Goal: Register for event/course

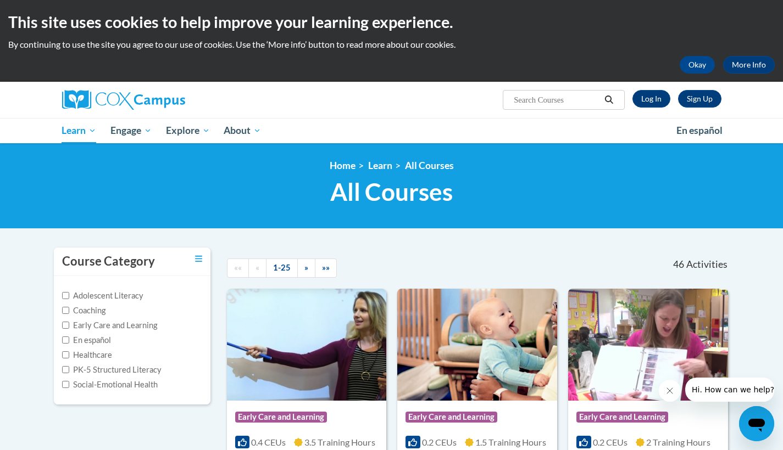
click at [528, 104] on input "Search..." at bounding box center [557, 99] width 88 height 13
type input "systematic"
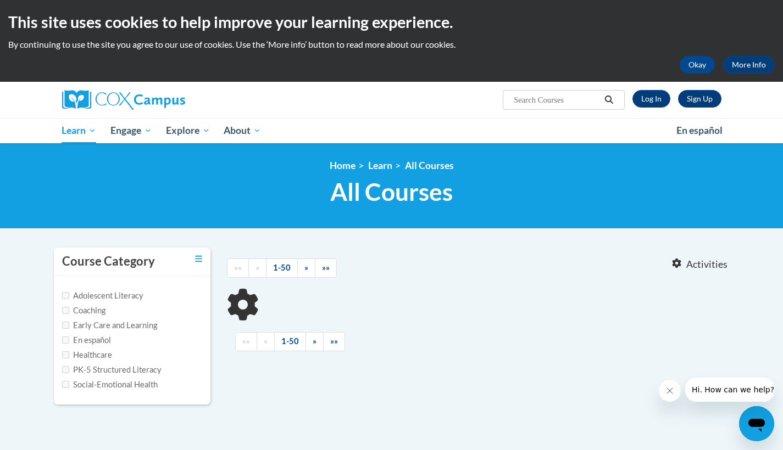
type input "systematic"
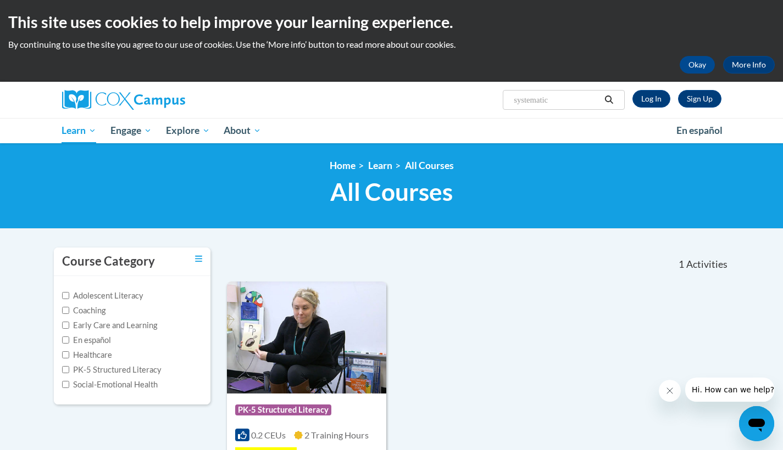
click at [551, 290] on div "Course Category: PK-5 Structured Literacy 0.2 CEUs 2 Training Hours COURSE Syst…" at bounding box center [478, 411] width 503 height 258
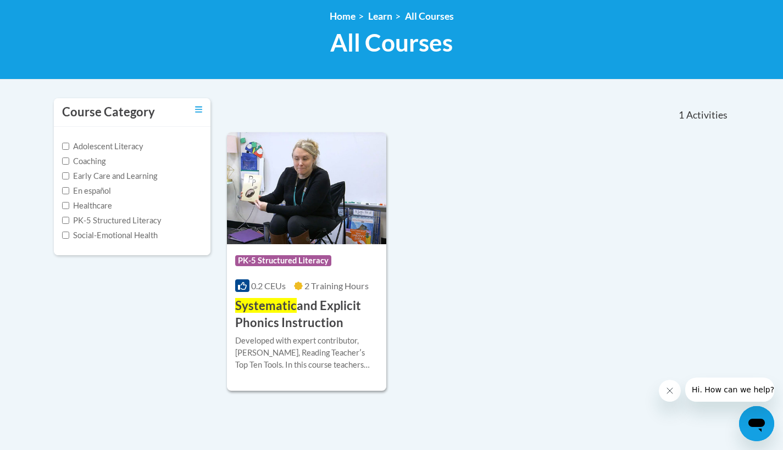
scroll to position [151, 0]
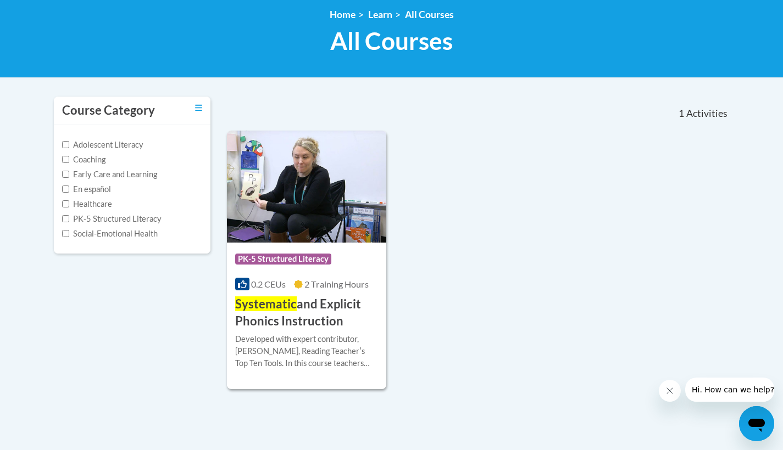
click at [331, 161] on img at bounding box center [307, 187] width 160 height 112
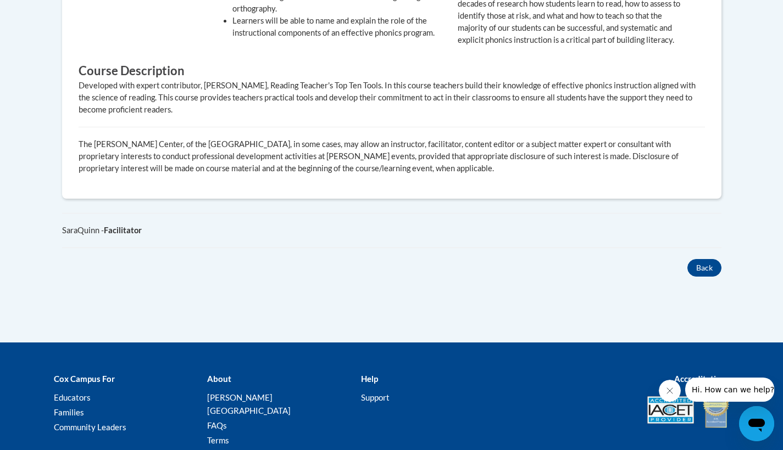
scroll to position [586, 0]
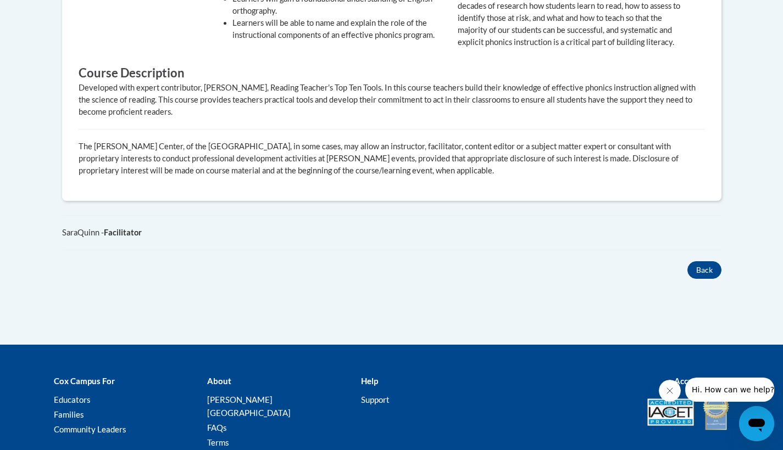
click at [727, 276] on div "Back" at bounding box center [392, 270] width 676 height 18
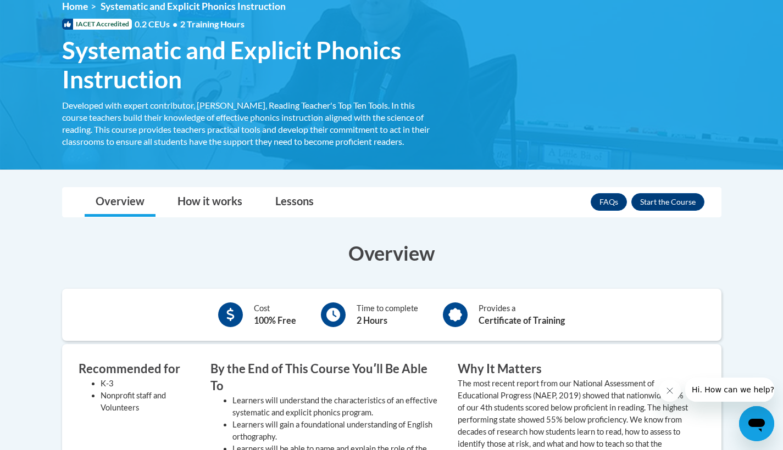
scroll to position [157, 0]
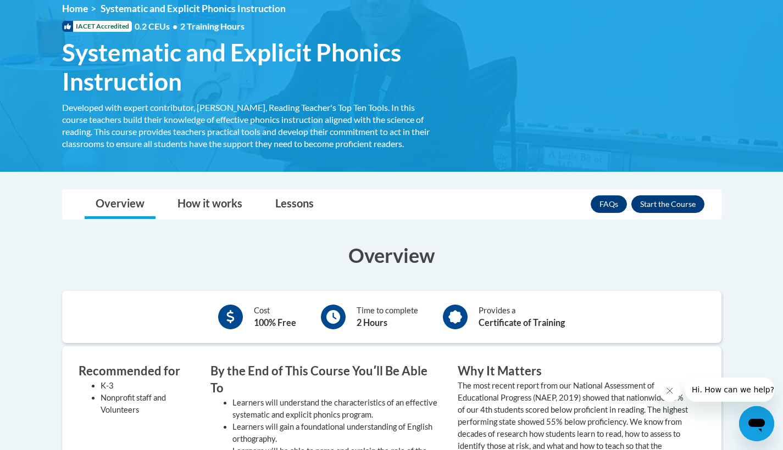
click at [655, 205] on button "Enroll" at bounding box center [667, 205] width 73 height 18
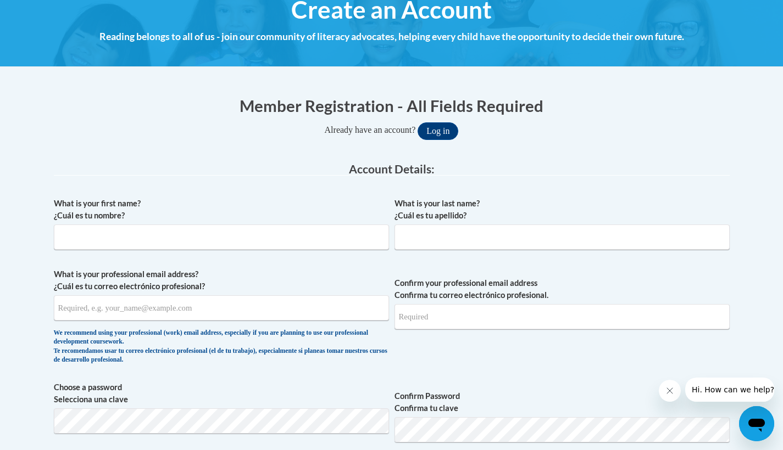
scroll to position [144, 0]
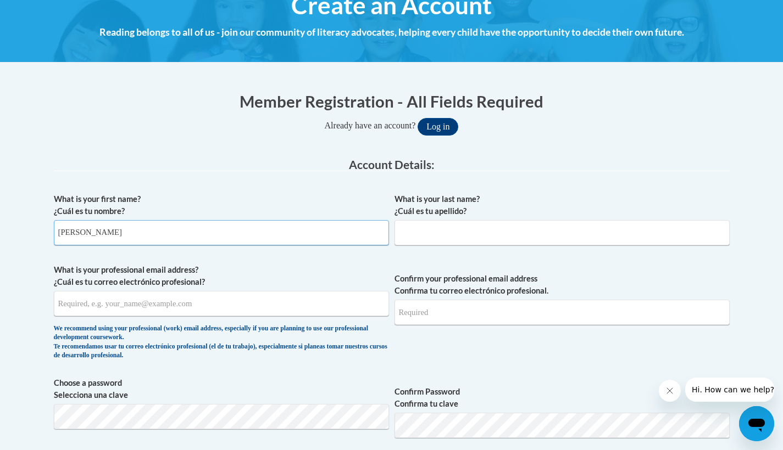
type input "Dante"
click at [483, 245] on div "What is your last name? ¿Cuál es tu apellido?" at bounding box center [561, 223] width 335 height 60
type input "Smith"
type input "da"
type input "dantecsmith@gmail.com"
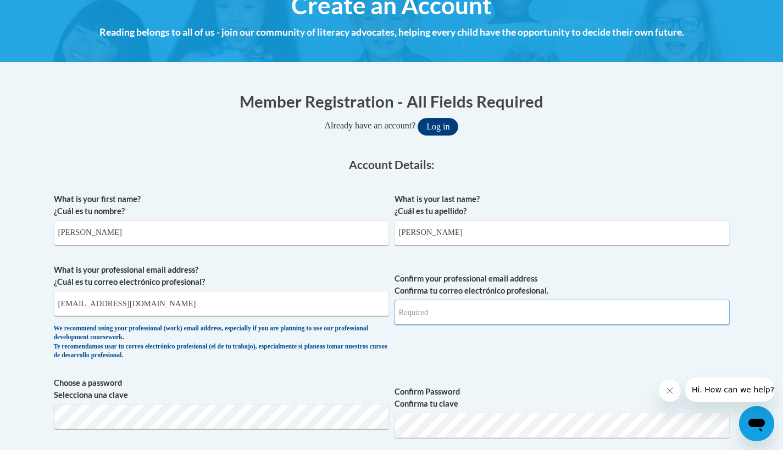
type input "dantecsmith@gmail.com"
click at [282, 383] on label "Choose a password Selecciona una clave" at bounding box center [221, 389] width 335 height 24
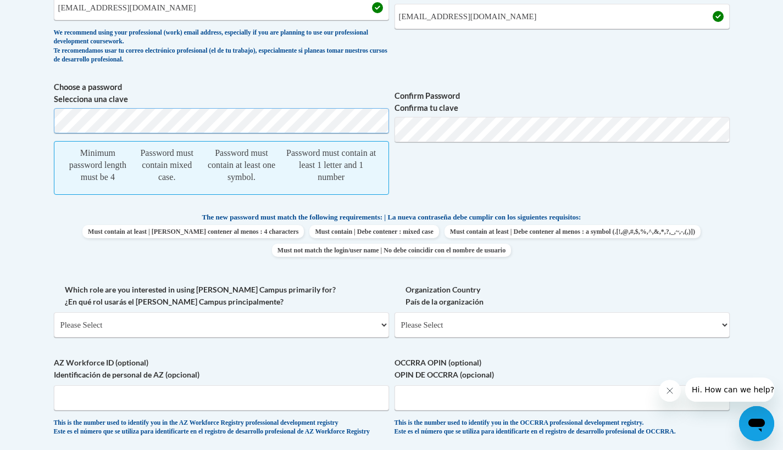
scroll to position [432, 0]
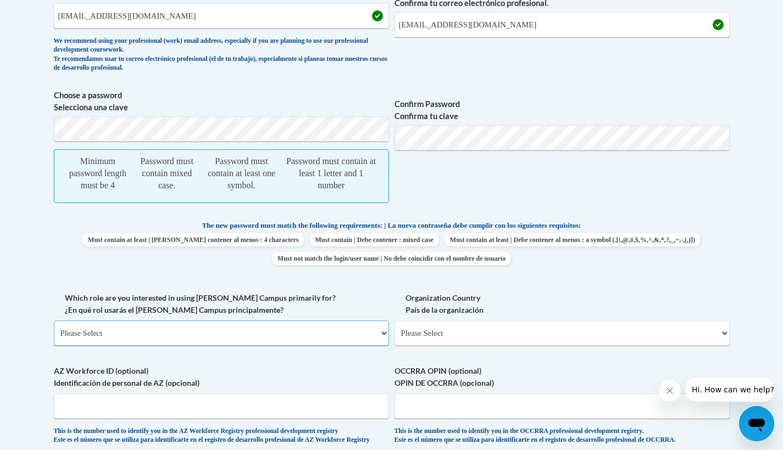
select select "49058d88-fc43-4af8-93ac-fa8ced758464"
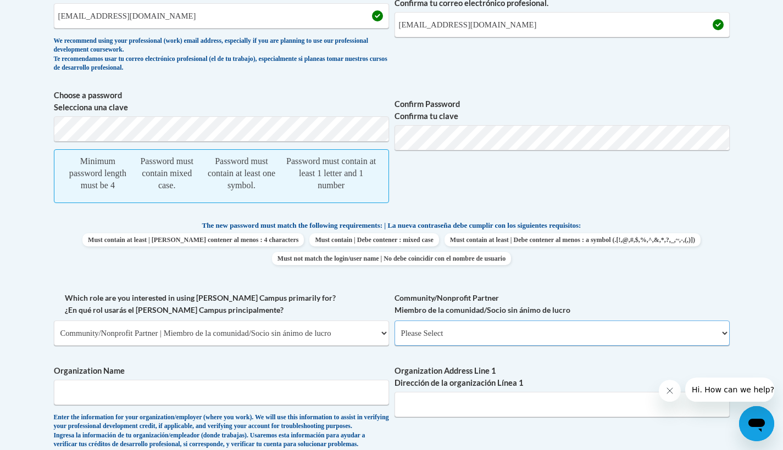
select select "d0068fd4-34ff-45e9-99e1-70a0b5fa68d7"
type input "Ignite"
click at [188, 152] on span "Minimum password length must be 4 Password must contain mixed case. Password mu…" at bounding box center [221, 176] width 335 height 54
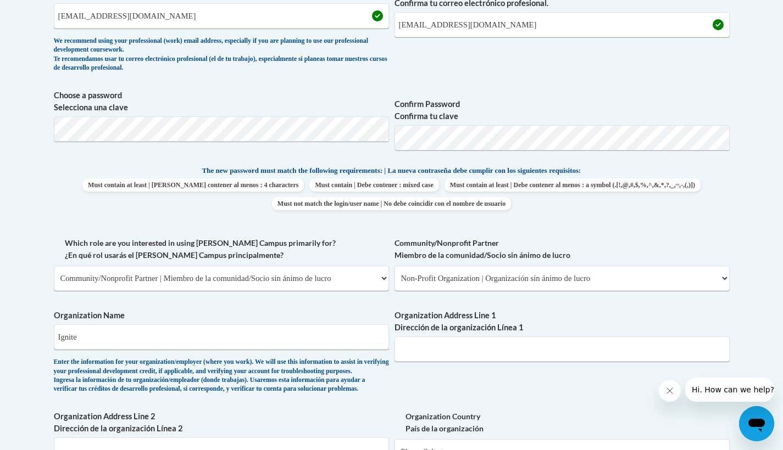
click at [581, 166] on span "The new password must match the following requirements: | La nueva contraseña d…" at bounding box center [391, 171] width 379 height 10
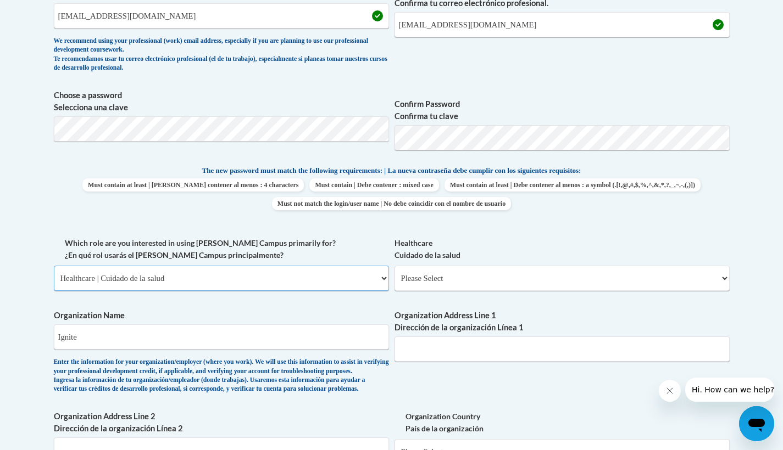
select select "fbf2d438-af2f-41f8-98f1-81c410e29de3"
select select "8e40623d-54d0-45cd-9f92-5df65cd3f8cf"
click at [79, 313] on label "Organization Name" at bounding box center [221, 316] width 335 height 12
click at [79, 325] on input "Ignite" at bounding box center [221, 337] width 335 height 25
click at [79, 330] on input "Ignite" at bounding box center [221, 337] width 335 height 25
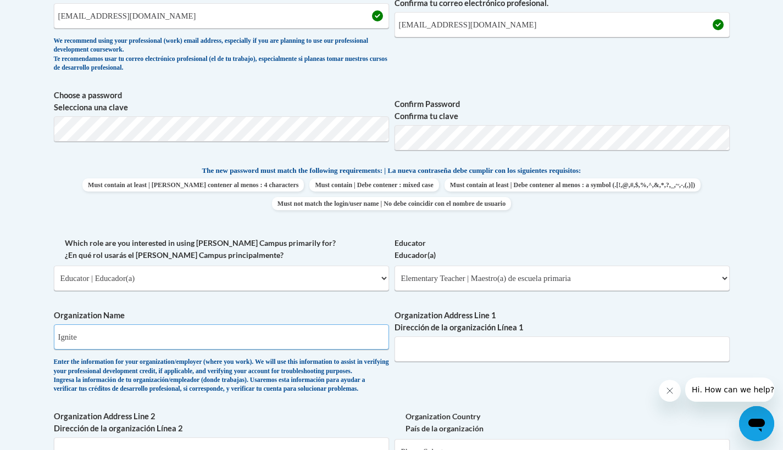
click at [75, 328] on input "Ignite" at bounding box center [221, 337] width 335 height 25
click at [235, 310] on label "Organization Name" at bounding box center [221, 316] width 335 height 12
click at [235, 325] on input "Organization Name" at bounding box center [221, 337] width 335 height 25
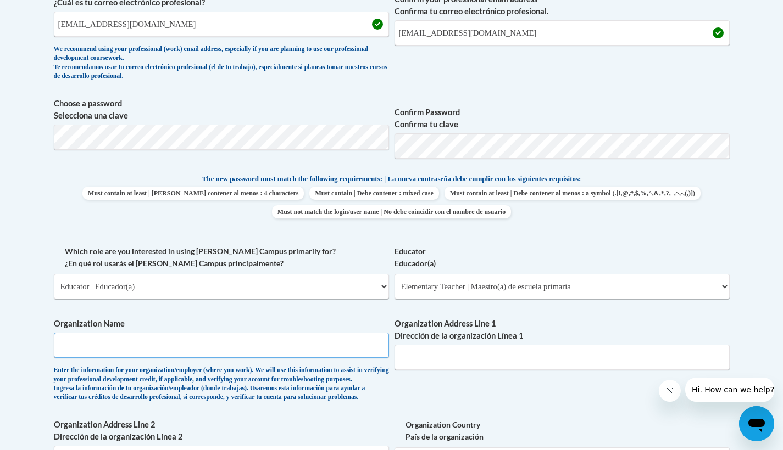
scroll to position [420, 0]
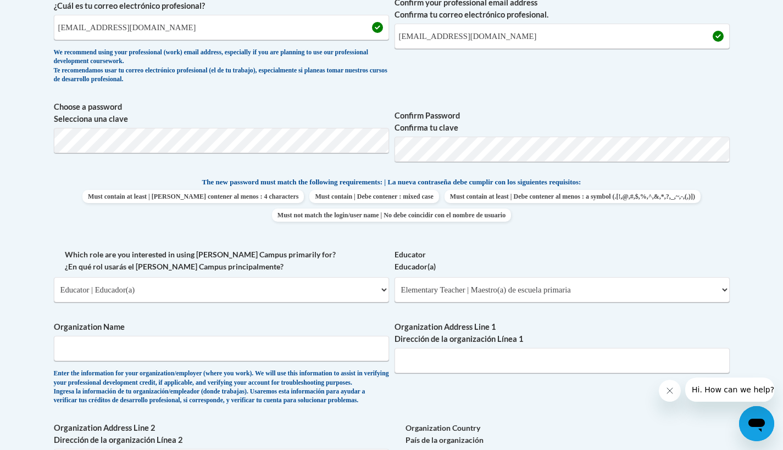
click at [438, 190] on span "Must contain | Debe contener : mixed case" at bounding box center [373, 196] width 129 height 13
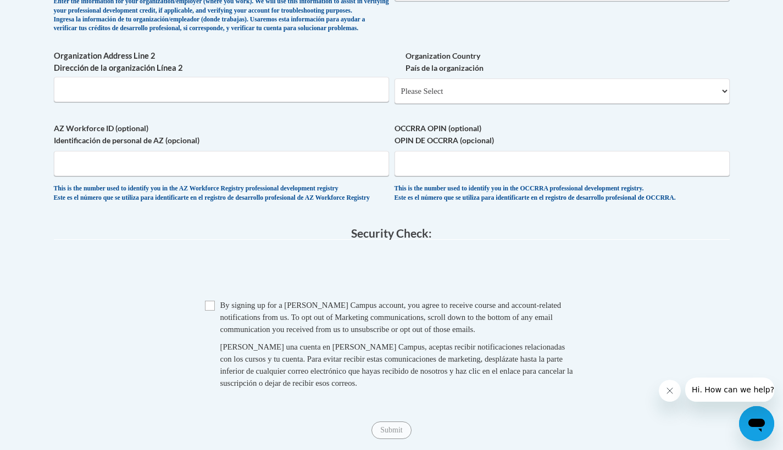
scroll to position [797, 0]
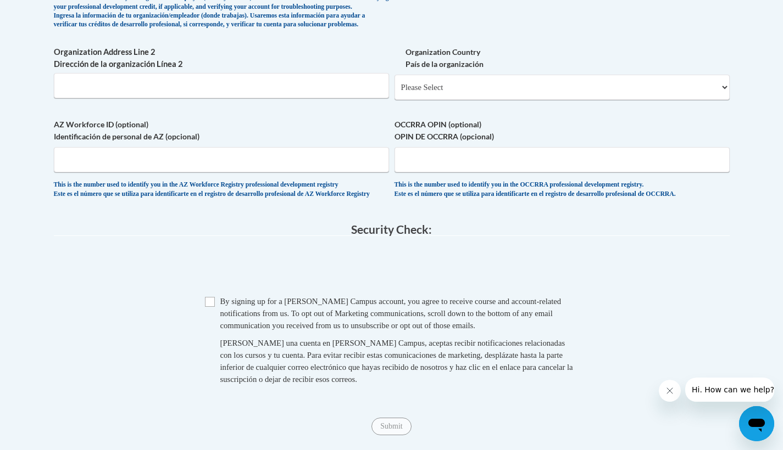
click at [212, 307] on input "Checkbox" at bounding box center [210, 302] width 10 height 10
checkbox input "true"
click at [244, 255] on fieldset "Security Check: Enter the security code + = TextBox Checkbox" at bounding box center [392, 317] width 676 height 187
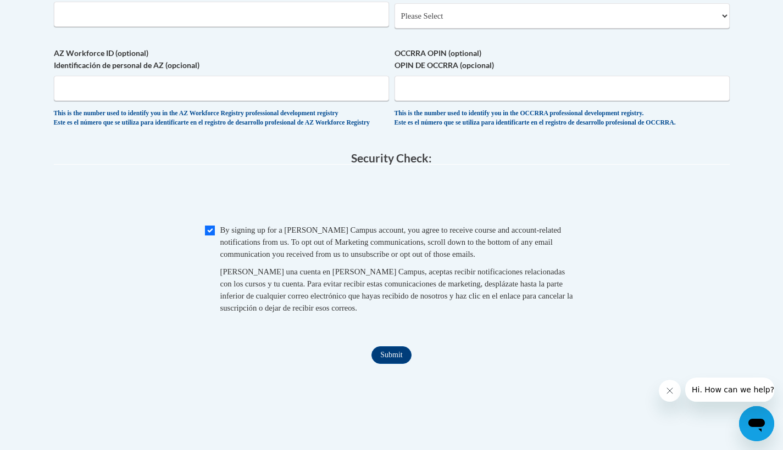
scroll to position [880, 0]
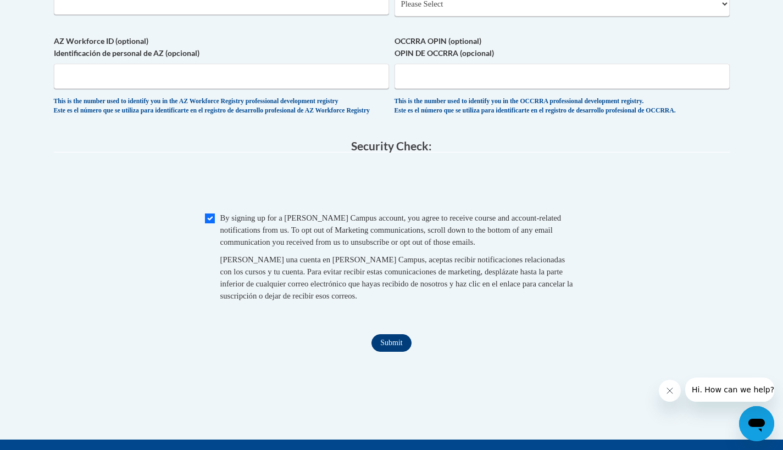
click at [383, 352] on input "Submit" at bounding box center [391, 344] width 40 height 18
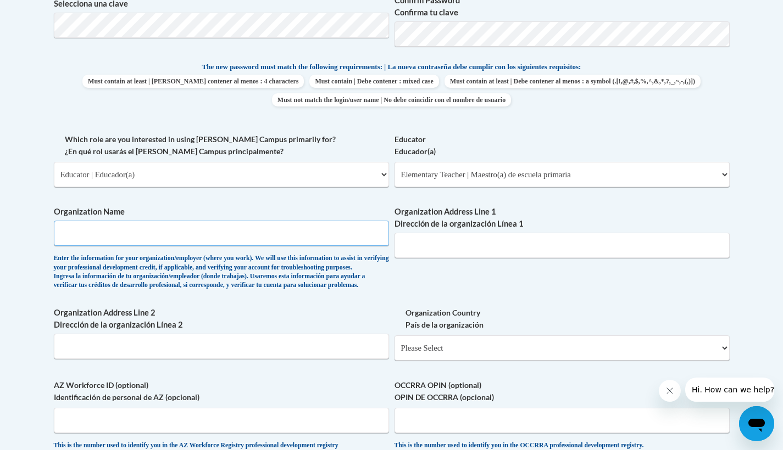
paste input "https://www.google.com/search?client=safari&rls=en&q=kipp+octavius+catto+elemen…"
type input "https://www.google.com/search?client=safari&rls=en&q=kipp+octavius+catto+elemen…"
click at [203, 221] on input "https://www.google.com/search?client=safari&rls=en&q=kipp+octavius+catto+elemen…" at bounding box center [221, 233] width 335 height 25
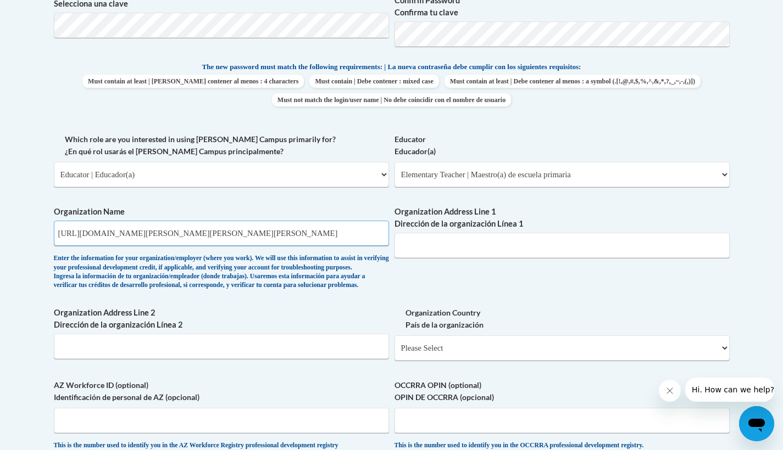
click at [203, 221] on input "https://www.google.com/search?client=safari&rls=en&q=kipp+octavius+catto+elemen…" at bounding box center [221, 233] width 335 height 25
type input "Kipp Philadelphia Octavius Catto Elementary"
click at [472, 254] on div "Organization Address Line 1 Dirección de la organización Línea 1" at bounding box center [561, 236] width 335 height 60
click at [455, 233] on input "Organization Address Line 1 Dirección de la organización Línea 1" at bounding box center [561, 245] width 335 height 25
type input "4601 Market Street"
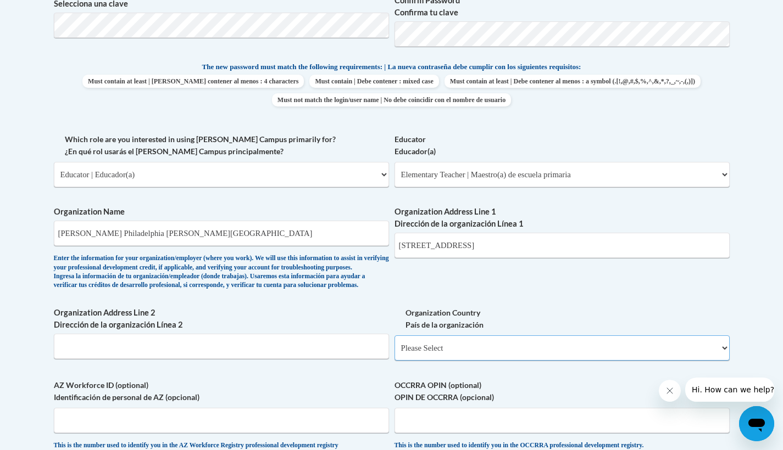
select select "ad49bcad-a171-4b2e-b99c-48b446064914"
select select
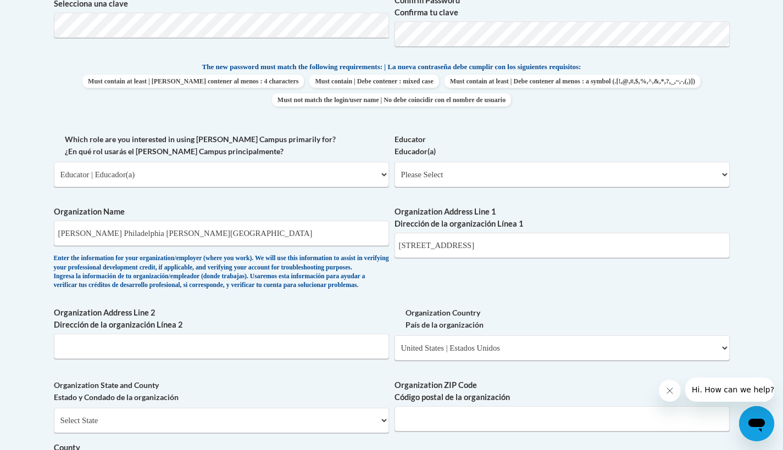
click at [471, 301] on div "What is your first name? ¿Cuál es tu nombre? Dante What is your last name? ¿Cuá…" at bounding box center [392, 194] width 676 height 797
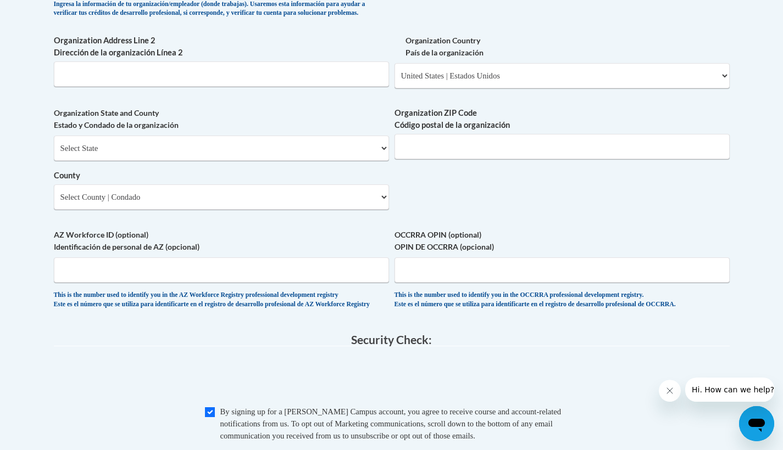
scroll to position [834, 0]
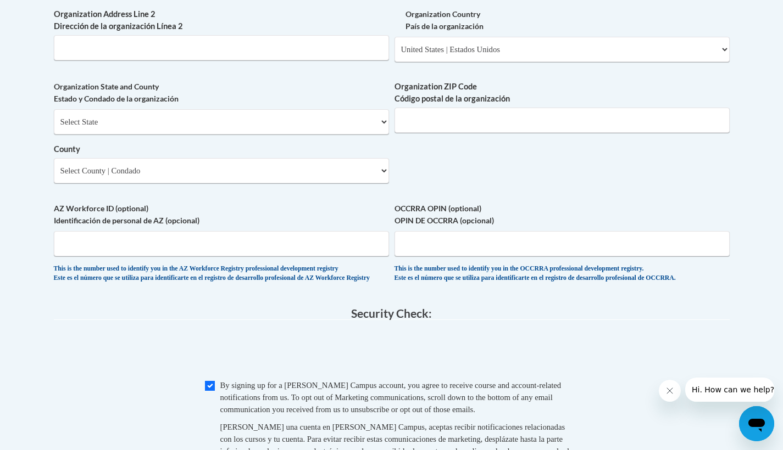
click at [464, 112] on span "Organization ZIP Code Código postal de la organización" at bounding box center [561, 107] width 335 height 52
type input "19139"
click at [272, 310] on legend "Security Check:" at bounding box center [392, 314] width 676 height 13
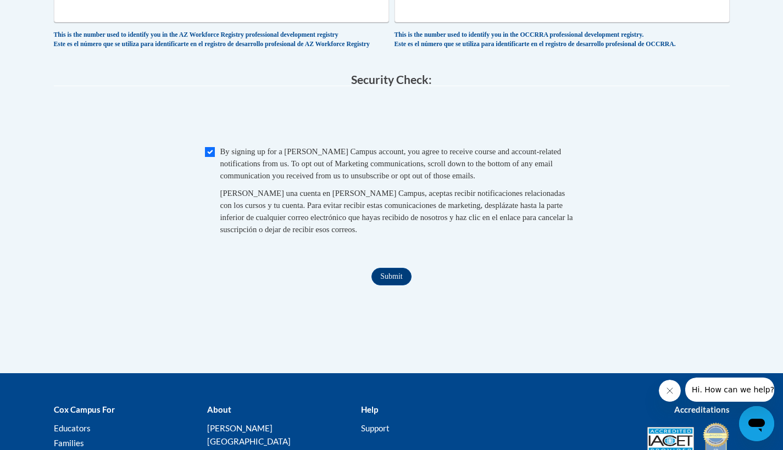
scroll to position [1076, 0]
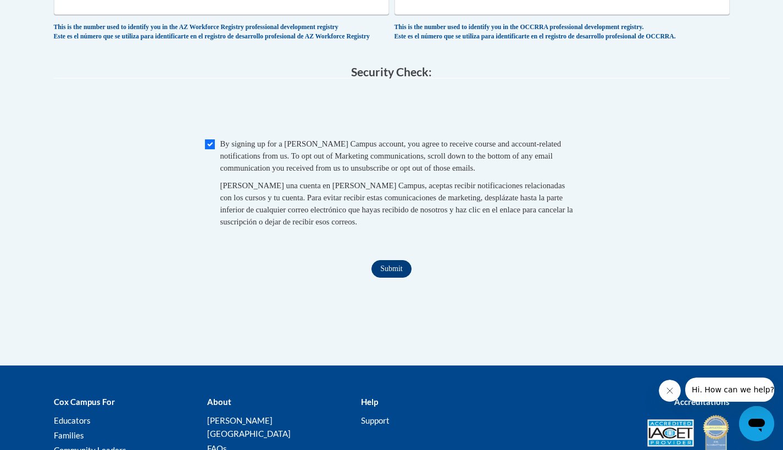
click at [397, 270] on input "Submit" at bounding box center [391, 269] width 40 height 18
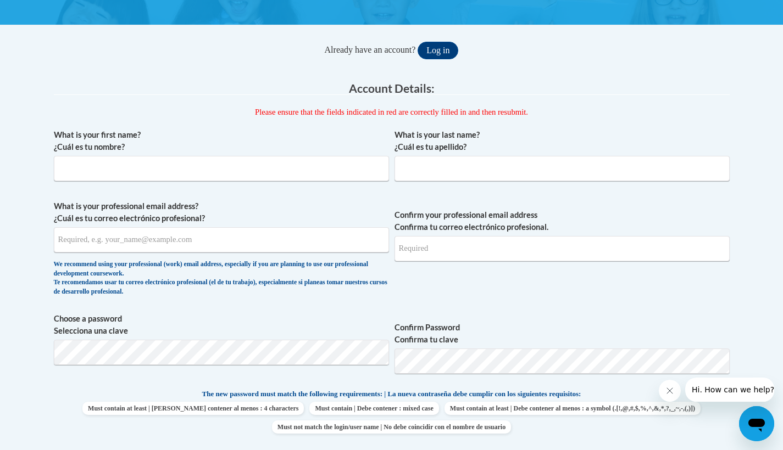
scroll to position [148, 0]
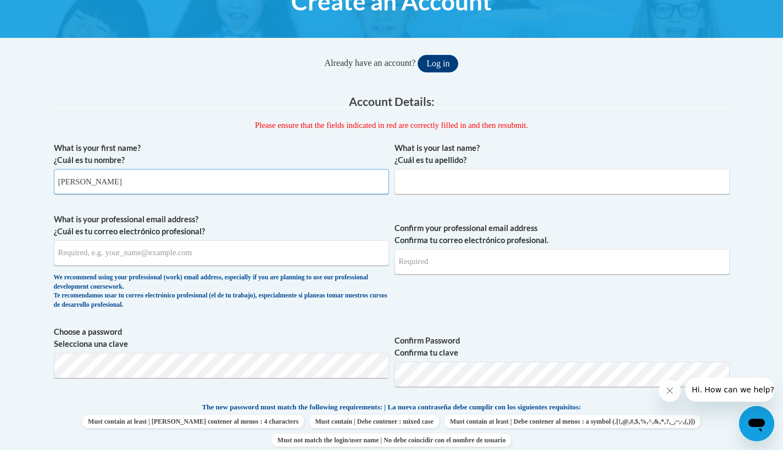
type input "Dante"
type input "Smith"
type input "dan"
type input "dantecsmith@gmail.com"
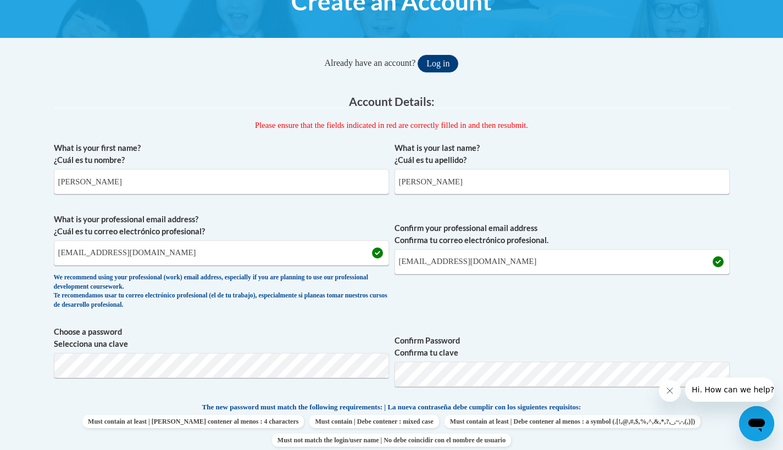
click at [218, 379] on span "Choose a password Selecciona una clave" at bounding box center [221, 361] width 335 height 70
click at [720, 326] on span "Confirm Password Confirma tu clave" at bounding box center [561, 361] width 335 height 70
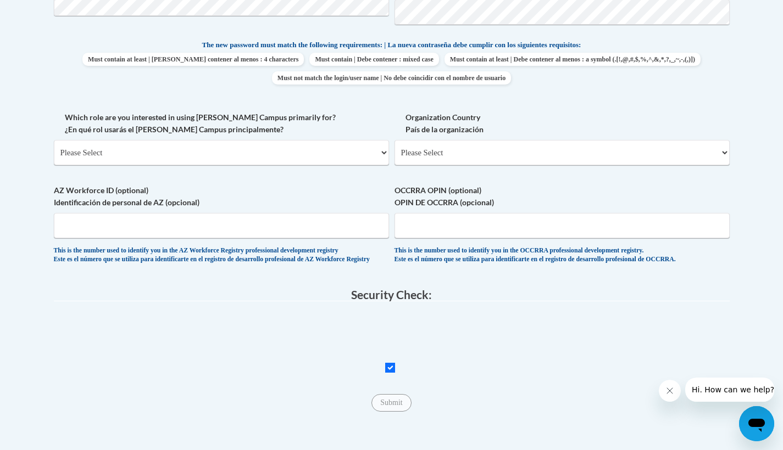
scroll to position [536, 0]
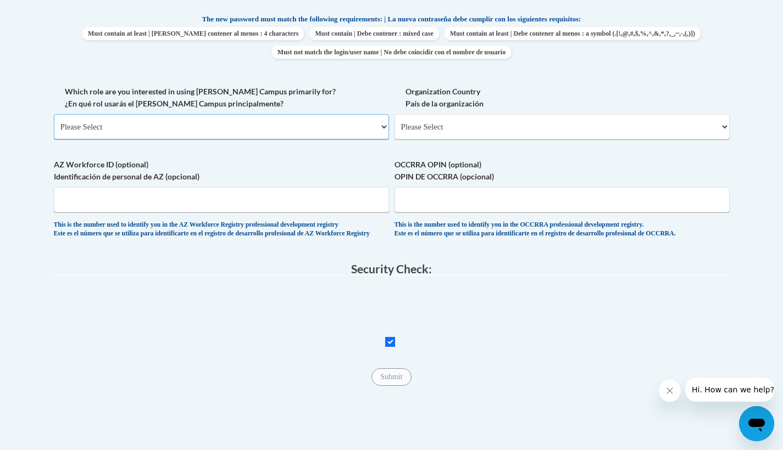
select select "fbf2d438-af2f-41f8-98f1-81c410e29de3"
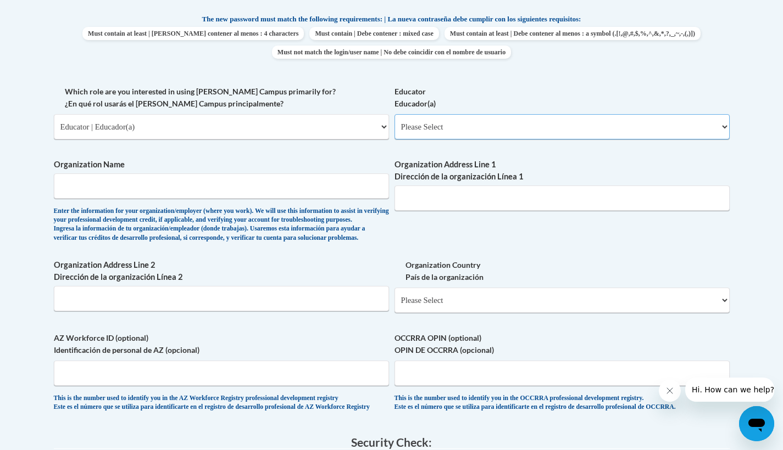
select select "8e40623d-54d0-45cd-9f92-5df65cd3f8cf"
type input "N/A"
click at [136, 380] on input "AZ Workforce ID (optional) Identificación de personal de AZ (opcional)" at bounding box center [221, 373] width 335 height 25
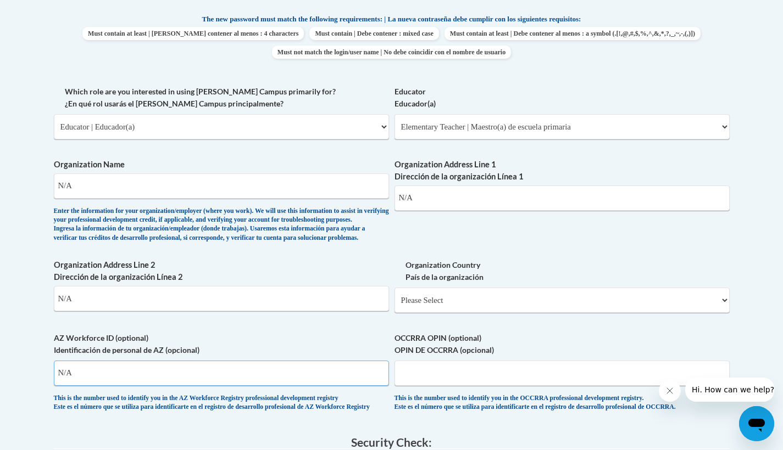
type input "N/A"
select select "ad49bcad-a171-4b2e-b99c-48b446064914"
select select
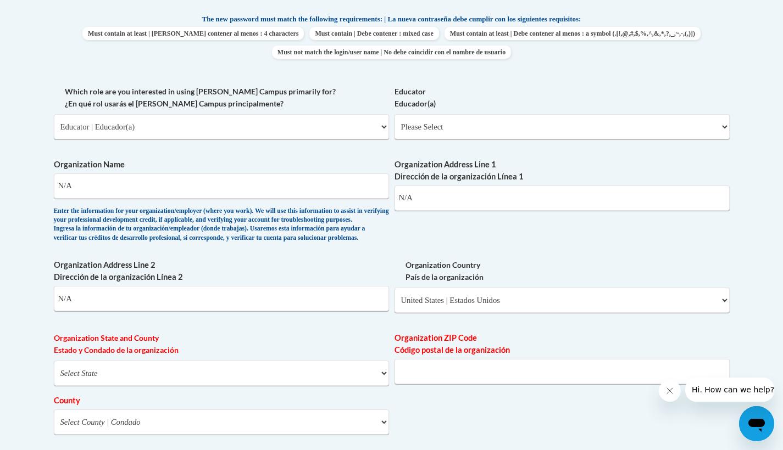
click at [449, 258] on div "What is your first name? ¿Cuál es tu nombre? Dante What is your last name? ¿Cuá…" at bounding box center [392, 146] width 676 height 797
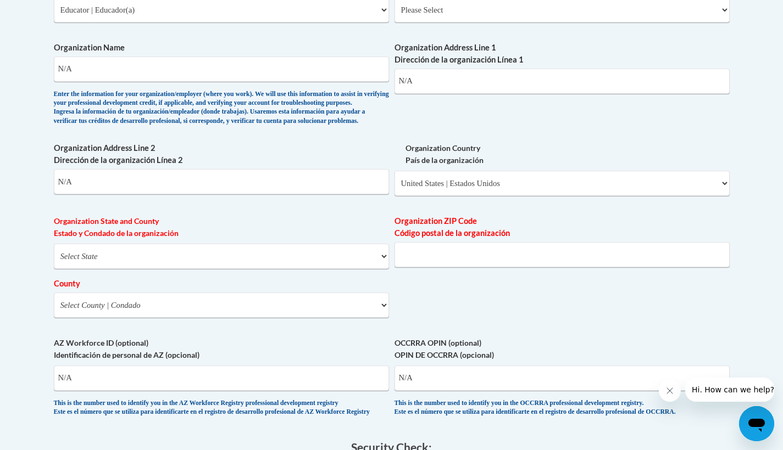
scroll to position [659, 0]
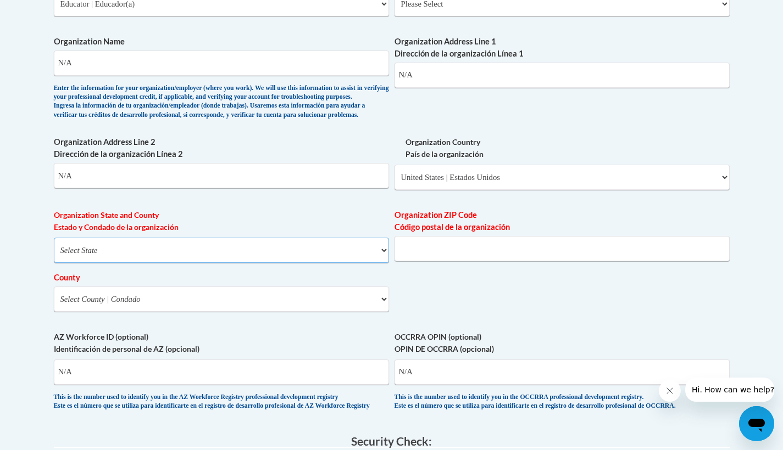
select select "Pennsylvania"
select select "Philadelphia"
click at [509, 332] on label "OCCRRA OPIN (optional) OPIN DE OCCRRA (opcional)" at bounding box center [561, 343] width 335 height 24
click at [509, 360] on input "N/A" at bounding box center [561, 372] width 335 height 25
click at [761, 292] on body "This site uses cookies to help improve your learning experience. By continuing …" at bounding box center [391, 91] width 783 height 1500
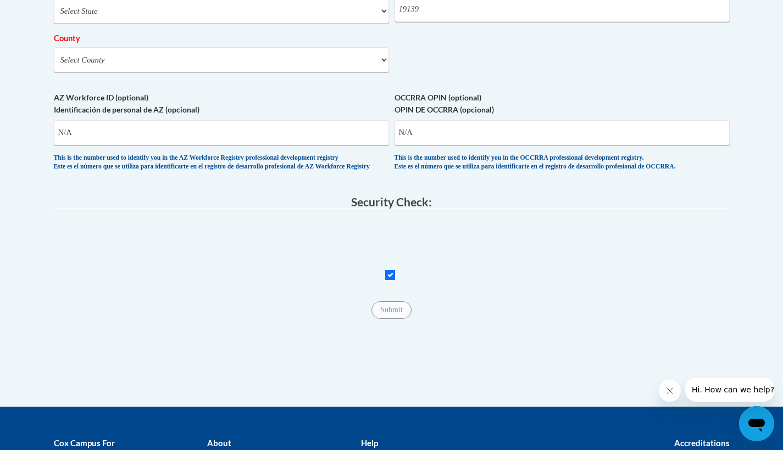
scroll to position [826, 0]
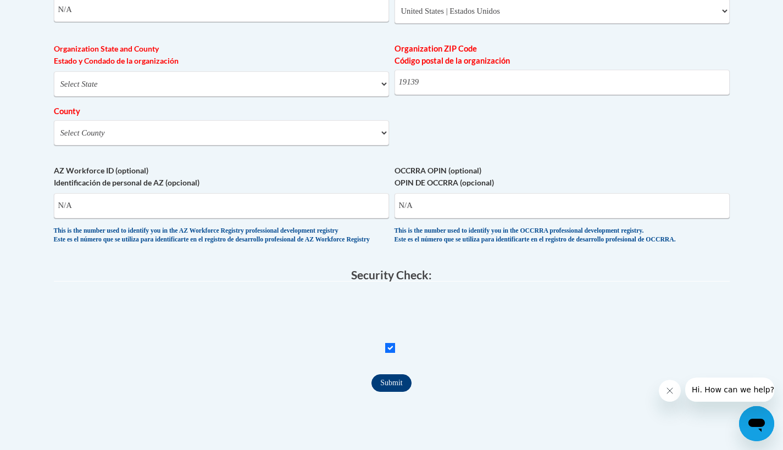
click at [398, 389] on input "Submit" at bounding box center [391, 384] width 40 height 18
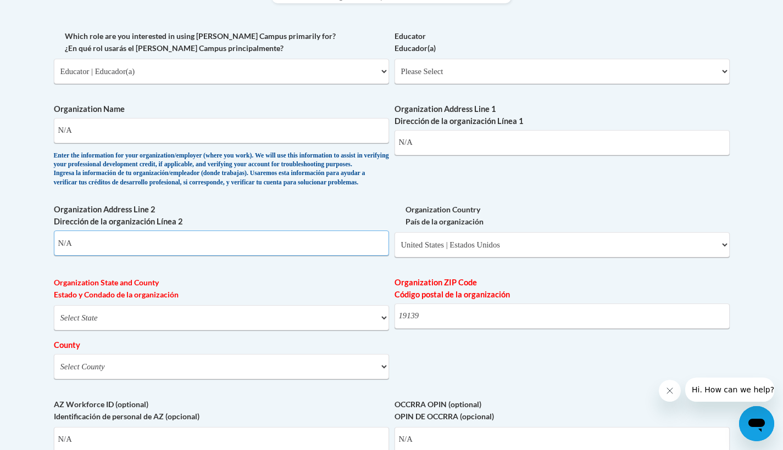
click at [178, 253] on input "N/A" at bounding box center [221, 243] width 335 height 25
click at [366, 216] on label "Organization Address Line 2 Dirección de la organización Línea 2" at bounding box center [221, 216] width 335 height 24
click at [366, 231] on input "N/A" at bounding box center [221, 243] width 335 height 25
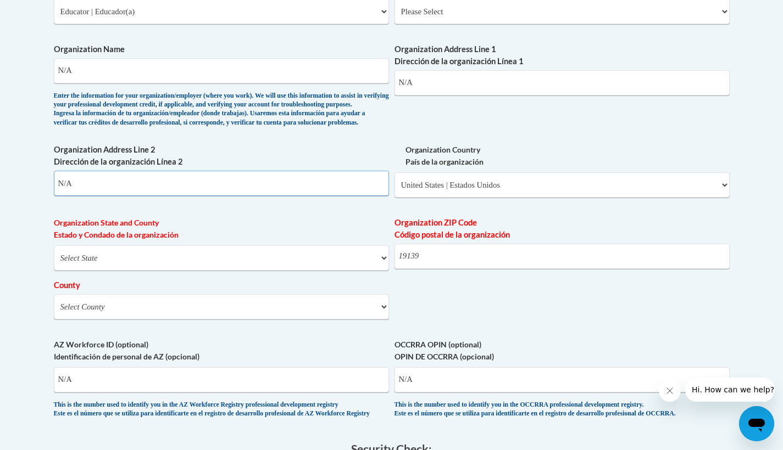
scroll to position [643, 0]
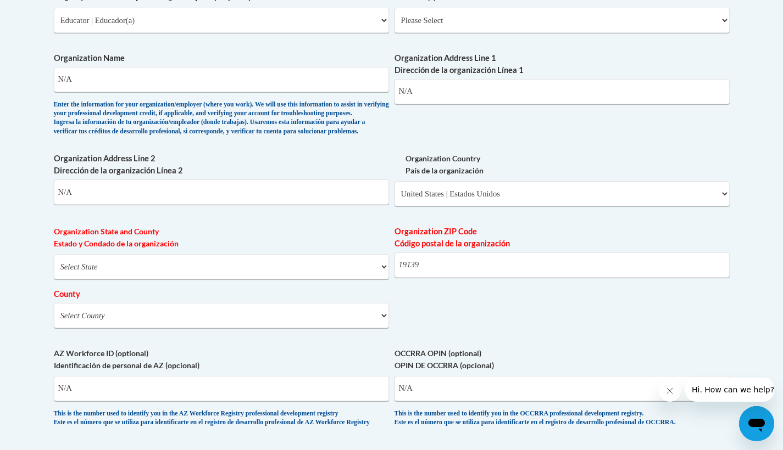
click at [175, 260] on span "Organization State and County Estado y Condado de la organización Select State …" at bounding box center [221, 277] width 335 height 103
click at [442, 285] on div "Organization ZIP Code Código postal de la organización 19139" at bounding box center [561, 256] width 335 height 60
click at [442, 276] on input "19139" at bounding box center [561, 265] width 335 height 25
type input "1"
type input "19139"
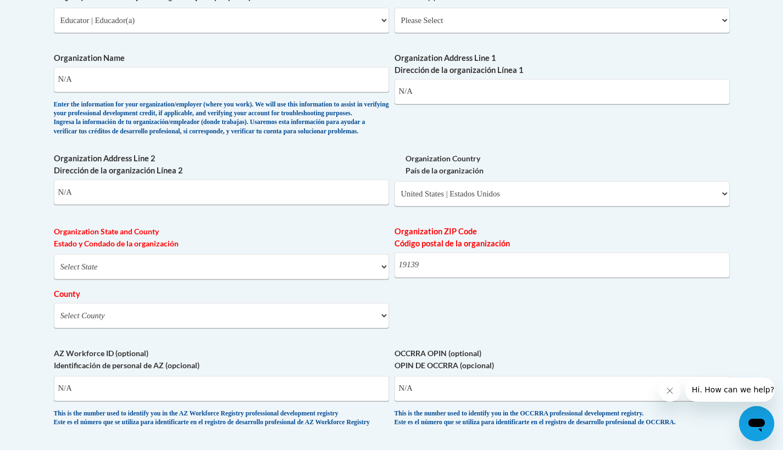
click at [530, 297] on div "What is your first name? ¿Cuál es tu nombre? Dante What is your last name? ¿Cuá…" at bounding box center [392, 40] width 676 height 797
select select "null"
click at [452, 277] on input "19139" at bounding box center [561, 265] width 335 height 25
click at [521, 328] on div "What is your first name? ¿Cuál es tu nombre? Dante What is your last name? ¿Cuá…" at bounding box center [392, 40] width 676 height 797
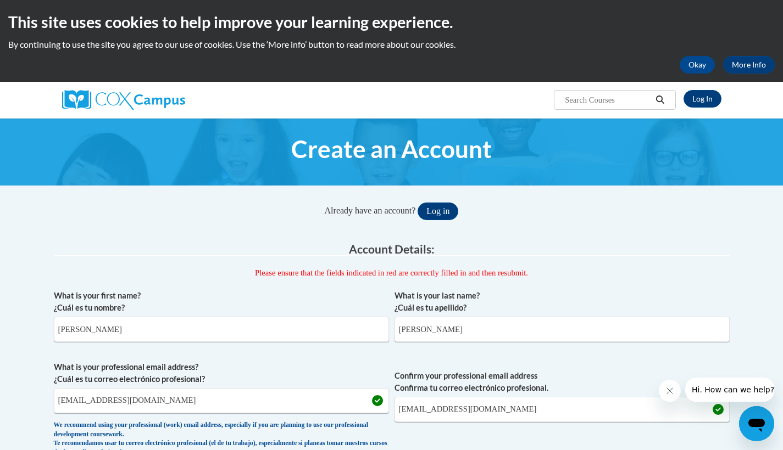
scroll to position [0, 0]
click at [570, 219] on div "Already have an account? Log in" at bounding box center [392, 212] width 676 height 18
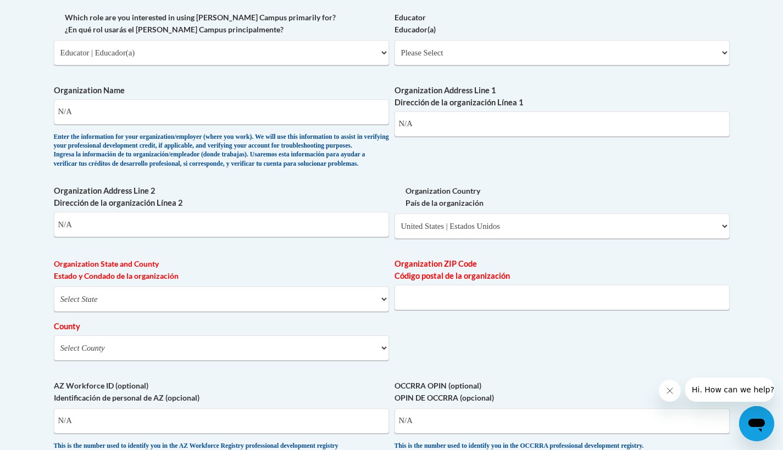
scroll to position [613, 0]
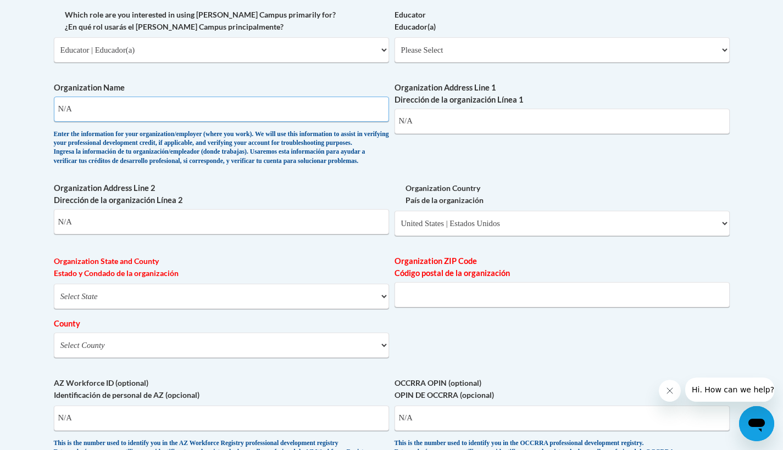
click at [125, 103] on input "N/A" at bounding box center [221, 109] width 335 height 25
type input "Kipp Octavius Catto Elementary"
click at [438, 113] on input "N/A" at bounding box center [561, 121] width 335 height 25
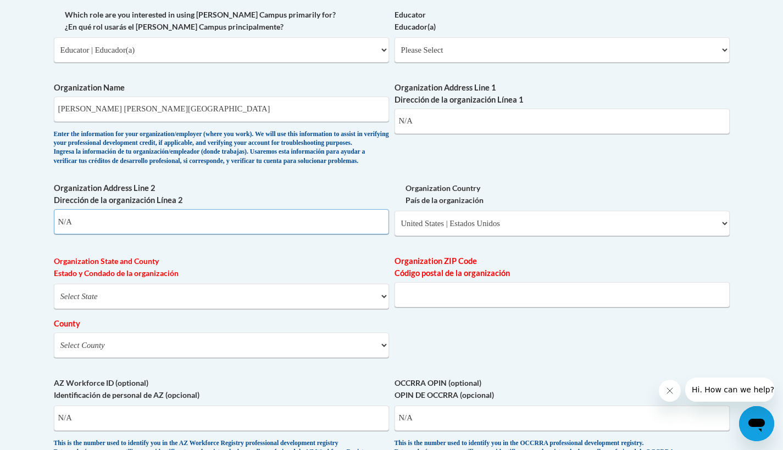
click at [121, 225] on input "N/A" at bounding box center [221, 221] width 335 height 25
click at [435, 113] on input "N/A" at bounding box center [561, 121] width 335 height 25
type input "N"
type input "4601 Market Street"
click at [220, 228] on input "N/A" at bounding box center [221, 221] width 335 height 25
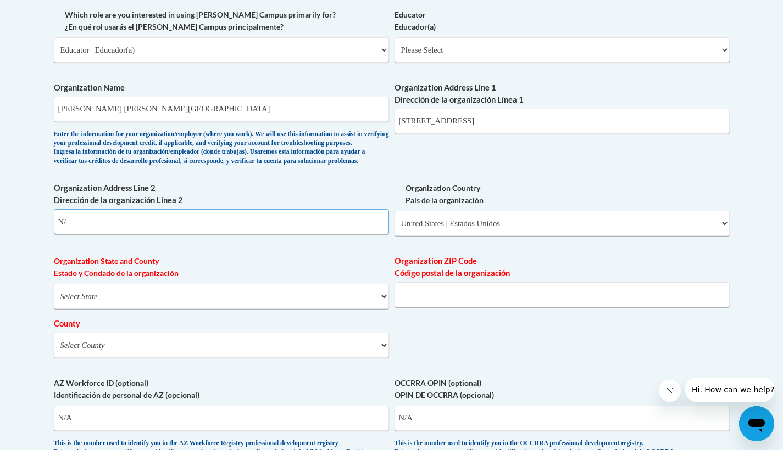
type input "N/A"
select select "Pennsylvania"
select select "Philadelphia"
click at [423, 293] on input "Organization ZIP Code Código postal de la organización" at bounding box center [561, 294] width 335 height 25
type input "19139"
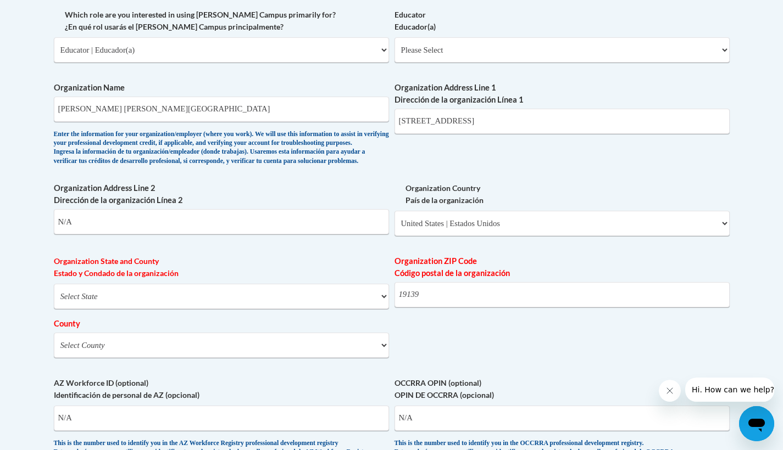
click at [535, 333] on div "What is your first name? ¿Cuál es tu nombre? Dante What is your last name? ¿Cuá…" at bounding box center [392, 69] width 676 height 797
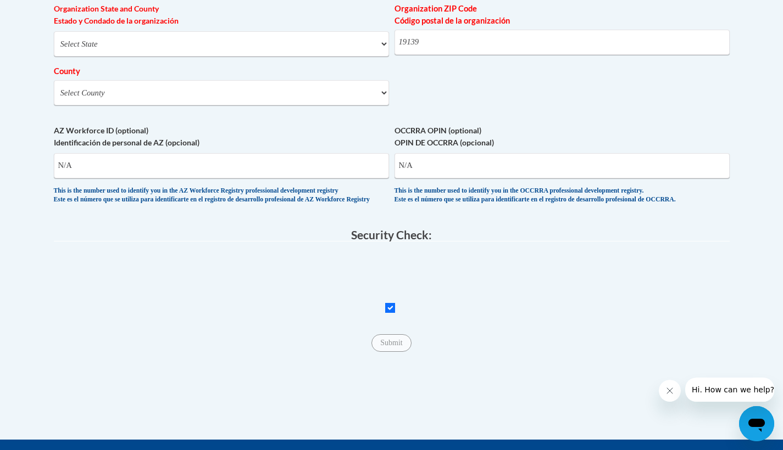
scroll to position [870, 0]
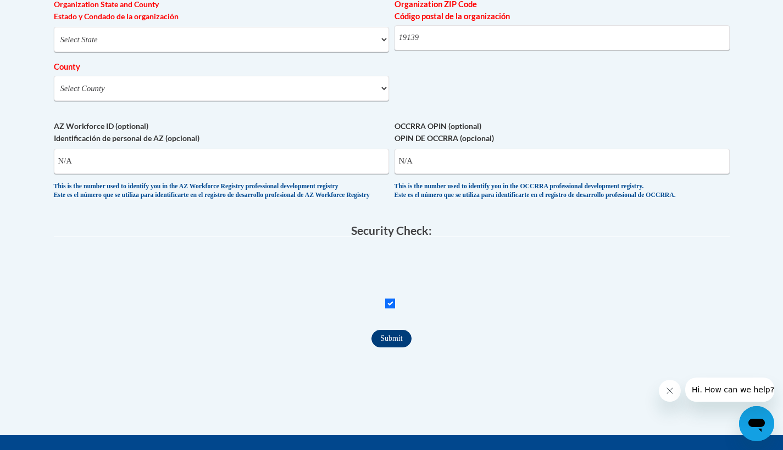
click at [393, 340] on input "Submit" at bounding box center [391, 339] width 40 height 18
click at [98, 164] on input "N/A" at bounding box center [221, 161] width 335 height 25
click at [430, 151] on input "N/A" at bounding box center [561, 161] width 335 height 25
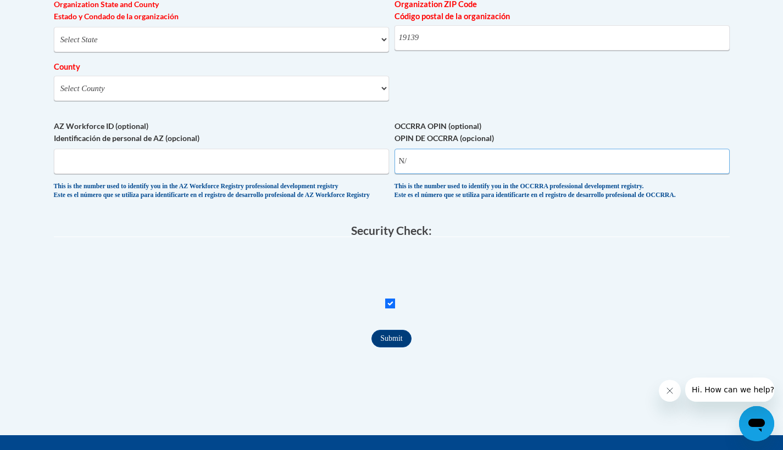
type input "N"
click at [387, 338] on input "Submit" at bounding box center [391, 339] width 40 height 18
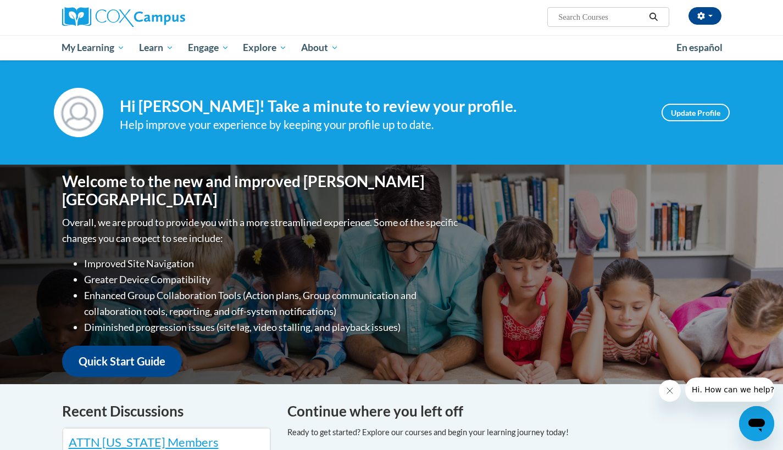
scroll to position [80, 0]
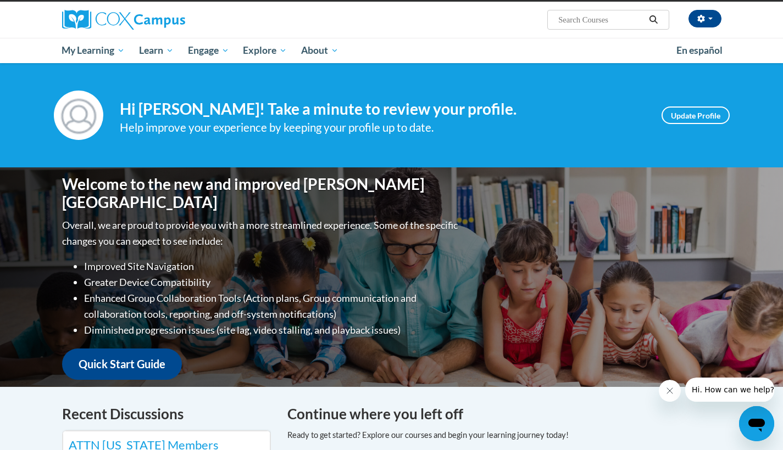
click at [603, 18] on input "Search..." at bounding box center [601, 19] width 88 height 13
type input "systemic"
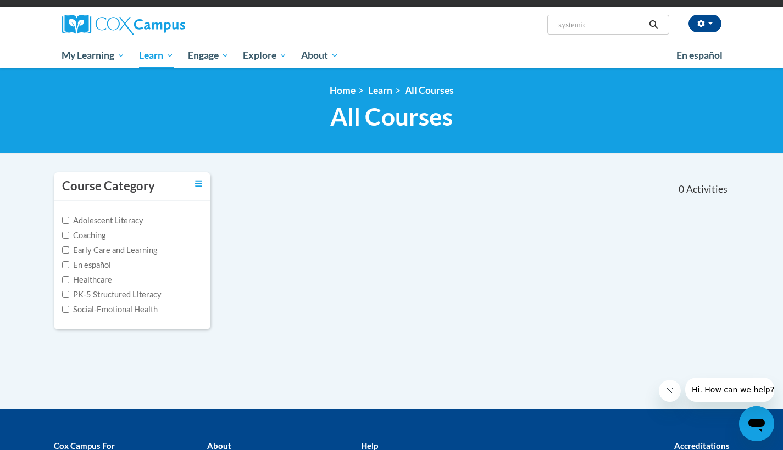
scroll to position [76, 0]
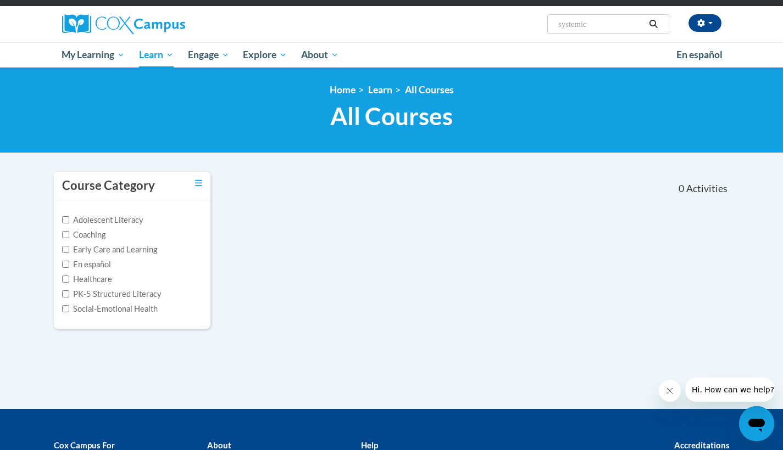
click at [580, 27] on input "systemic" at bounding box center [601, 24] width 88 height 13
type input "systematic"
click at [661, 28] on button "Search" at bounding box center [653, 24] width 16 height 13
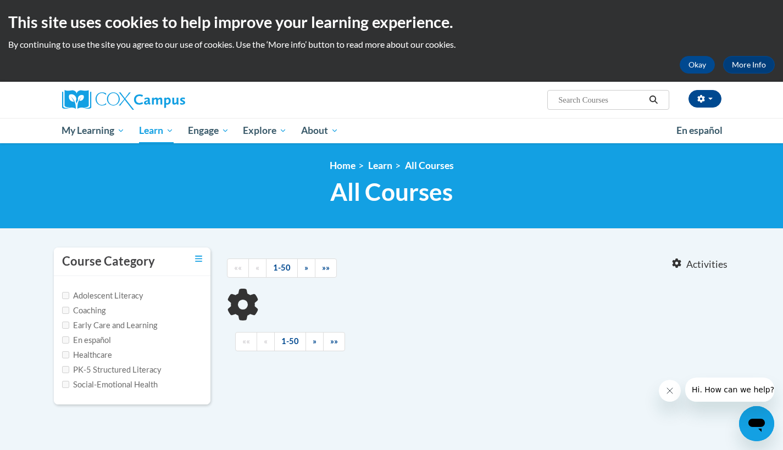
type input "systematic"
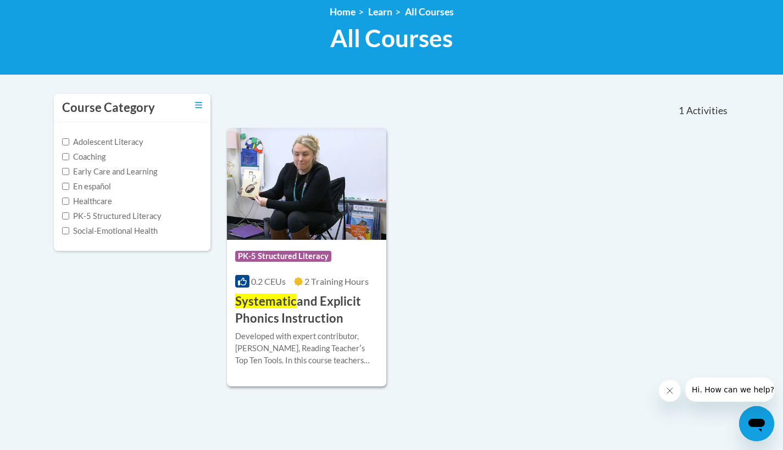
scroll to position [154, 0]
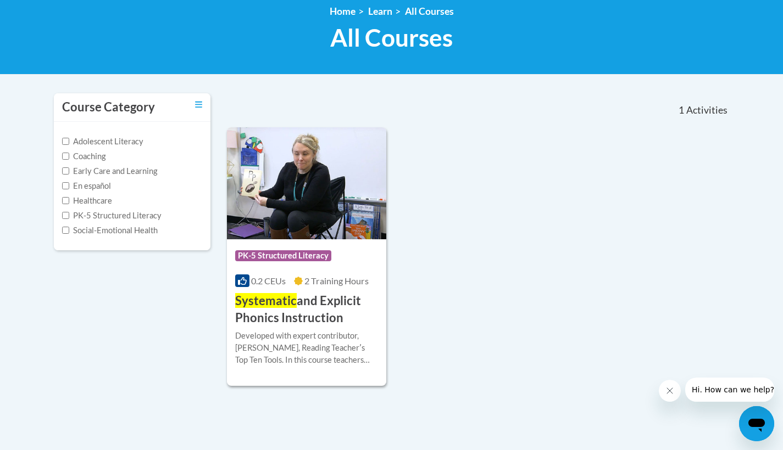
click at [339, 219] on img at bounding box center [307, 183] width 160 height 112
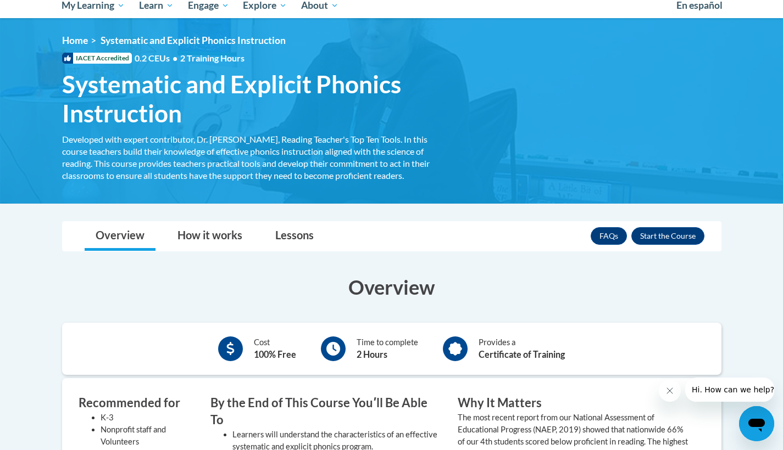
scroll to position [126, 0]
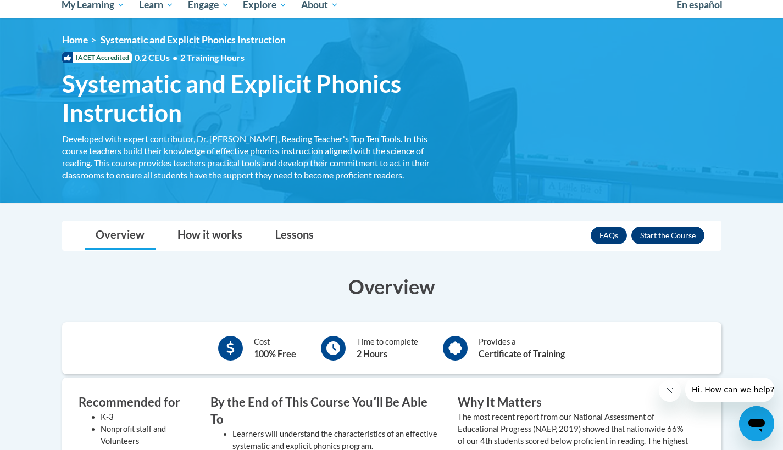
click at [671, 242] on button "Enroll" at bounding box center [667, 236] width 73 height 18
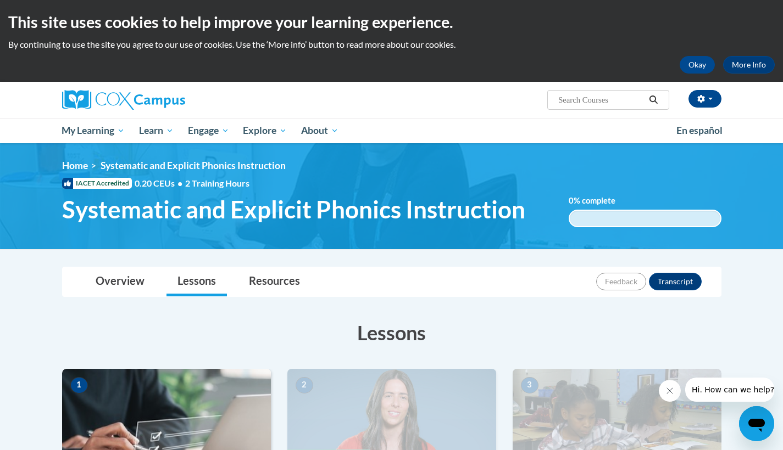
click at [437, 270] on div "Overview Lessons Resources Feedback Transcript" at bounding box center [392, 282] width 642 height 29
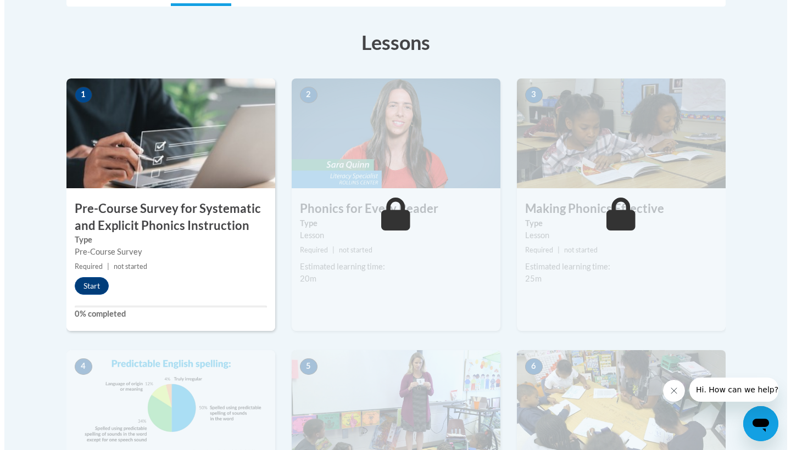
scroll to position [289, 0]
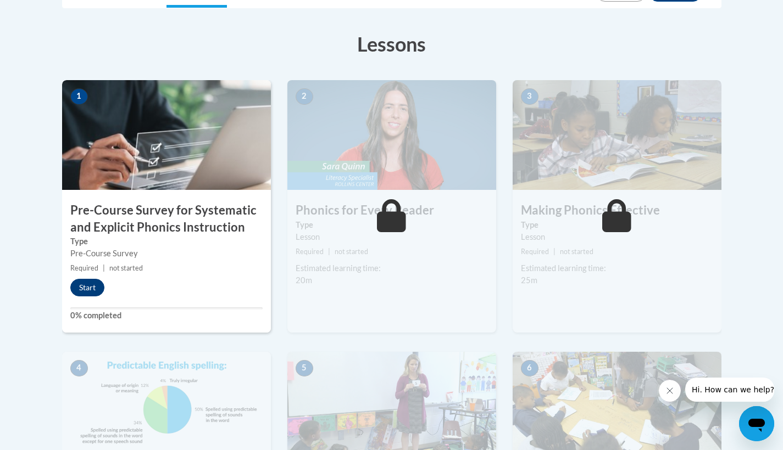
click at [93, 280] on button "Start" at bounding box center [87, 288] width 34 height 18
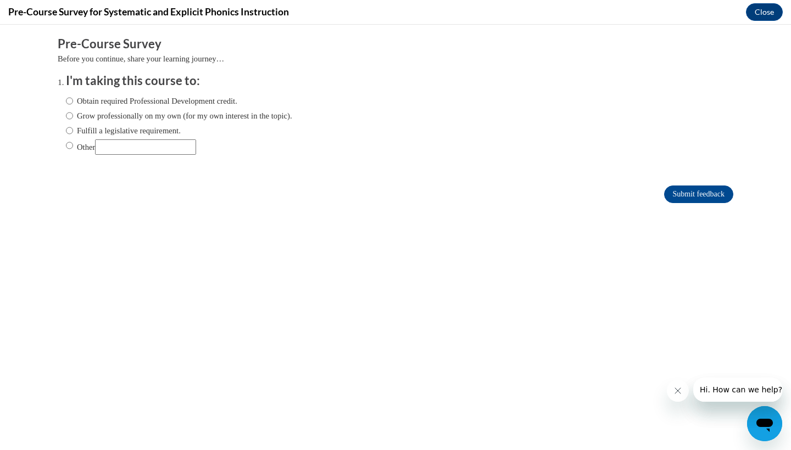
scroll to position [0, 0]
click at [199, 102] on label "Obtain required Professional Development credit." at bounding box center [151, 101] width 171 height 12
click at [73, 102] on input "Obtain required Professional Development credit." at bounding box center [69, 101] width 7 height 12
radio input "true"
click at [199, 122] on div "Obtain required Professional Development credit. Grow professionally on my own …" at bounding box center [179, 125] width 226 height 71
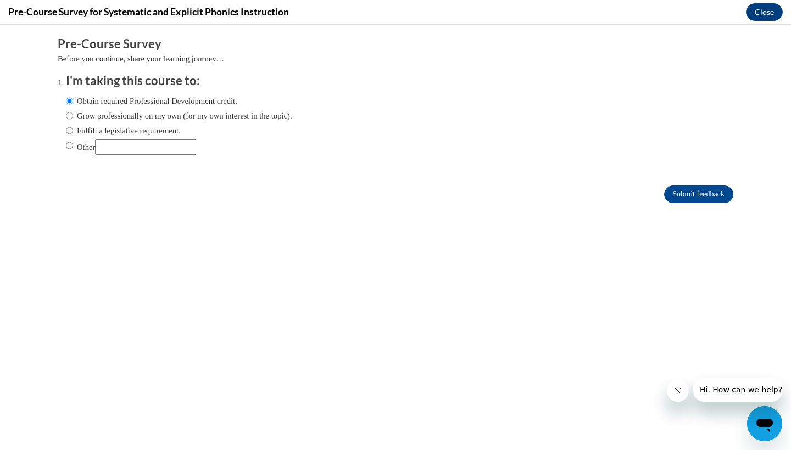
click at [69, 143] on label "Other" at bounding box center [131, 147] width 130 height 15
click at [69, 143] on input "Other" at bounding box center [69, 146] width 7 height 12
radio input "true"
click at [171, 151] on input "Other" at bounding box center [145, 147] width 101 height 15
click at [191, 98] on label "Obtain required Professional Development credit." at bounding box center [151, 101] width 171 height 12
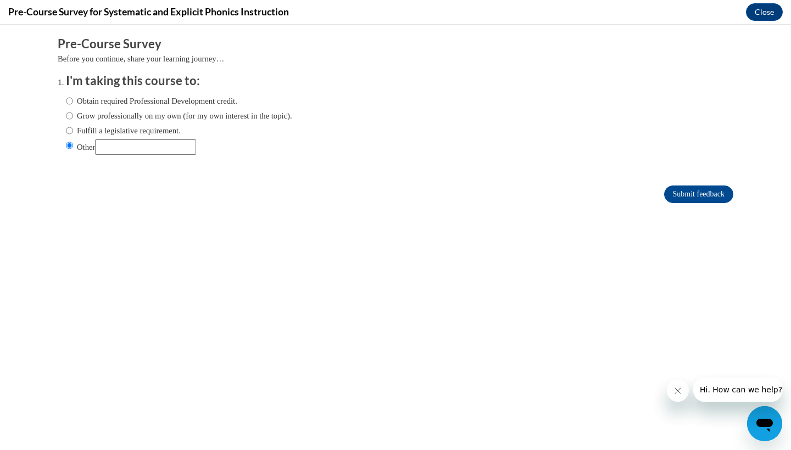
click at [73, 98] on input "Obtain required Professional Development credit." at bounding box center [69, 101] width 7 height 12
radio input "true"
click at [667, 192] on input "Submit feedback" at bounding box center [698, 195] width 69 height 18
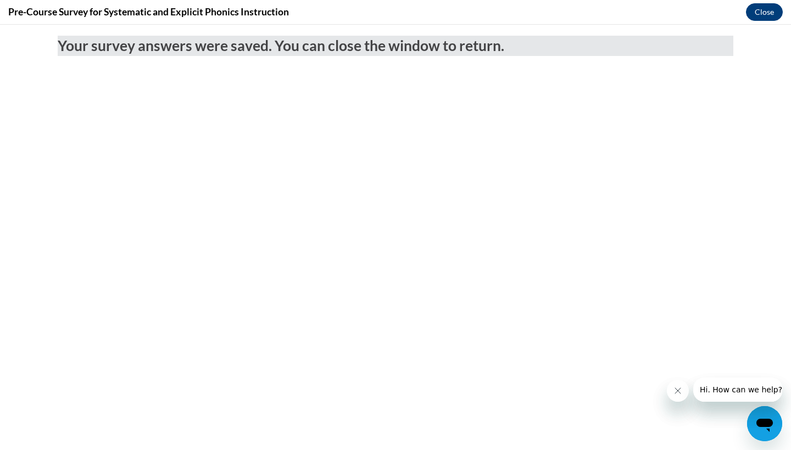
click at [757, 8] on button "Close" at bounding box center [764, 12] width 37 height 18
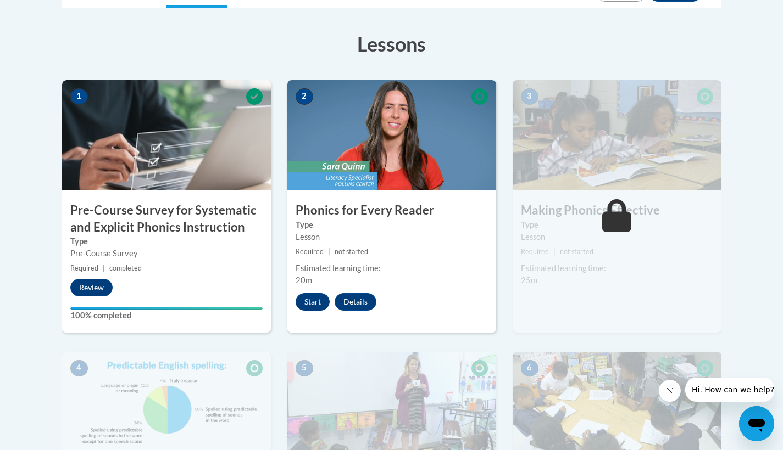
click at [319, 297] on button "Start" at bounding box center [313, 302] width 34 height 18
